Goal: Check status: Check status

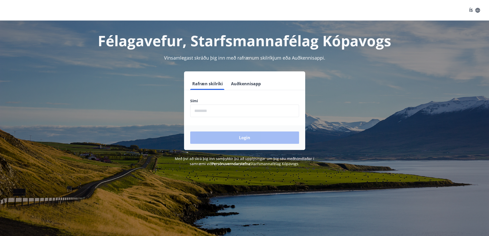
click at [200, 111] on input "phone" at bounding box center [244, 110] width 109 height 13
type input "********"
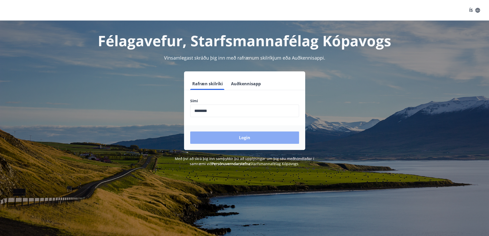
click at [231, 140] on button "Login" at bounding box center [244, 137] width 109 height 12
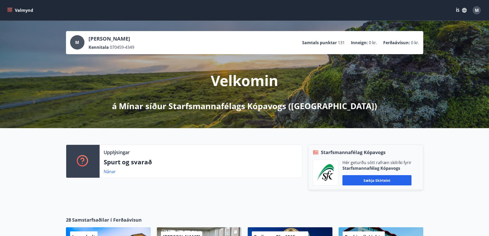
click at [9, 11] on icon "menu" at bounding box center [9, 10] width 5 height 5
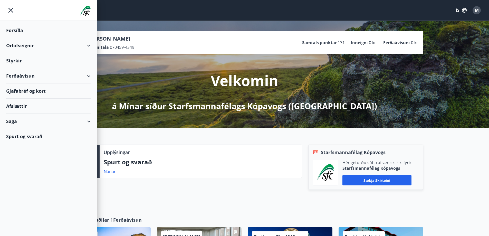
click at [88, 121] on div "Saga" at bounding box center [48, 121] width 84 height 15
click at [25, 187] on div "Styrkjasaga" at bounding box center [48, 188] width 76 height 11
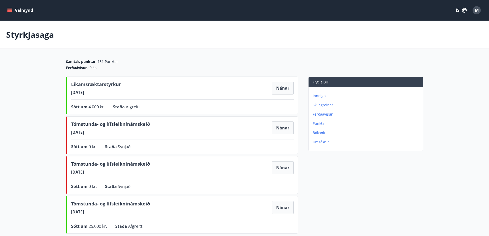
click at [323, 143] on p "Umsóknir" at bounding box center [366, 141] width 108 height 5
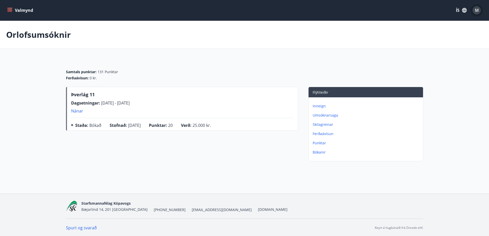
click at [477, 8] on span "M" at bounding box center [476, 10] width 4 height 6
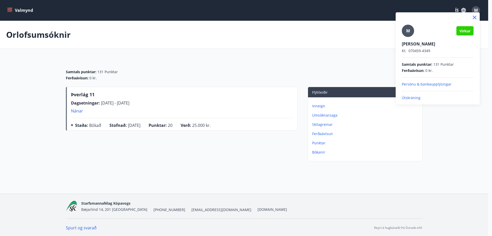
click at [410, 98] on p "Útskráning" at bounding box center [438, 97] width 72 height 5
